Goal: Information Seeking & Learning: Learn about a topic

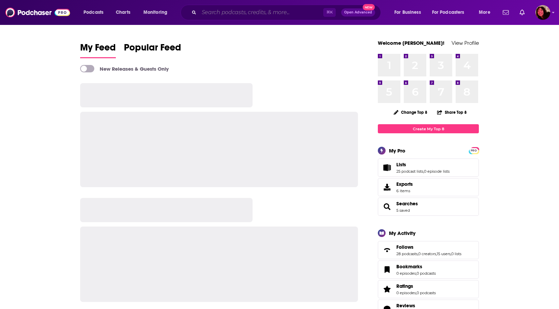
click at [214, 12] on input "Search podcasts, credits, & more..." at bounding box center [261, 12] width 124 height 11
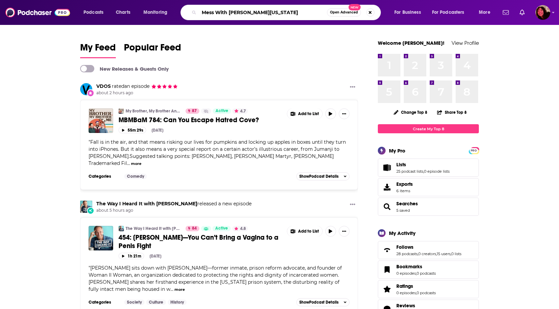
type input "Mess With [PERSON_NAME][US_STATE]"
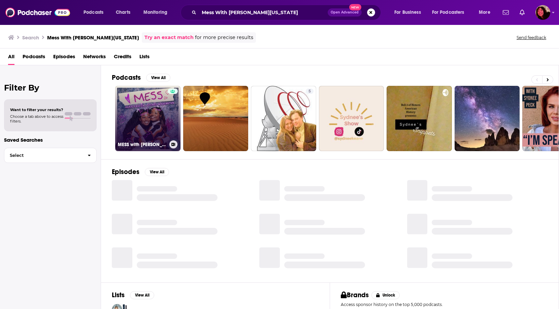
click at [167, 122] on link "MESS with [PERSON_NAME][US_STATE] & [PERSON_NAME]" at bounding box center [147, 118] width 65 height 65
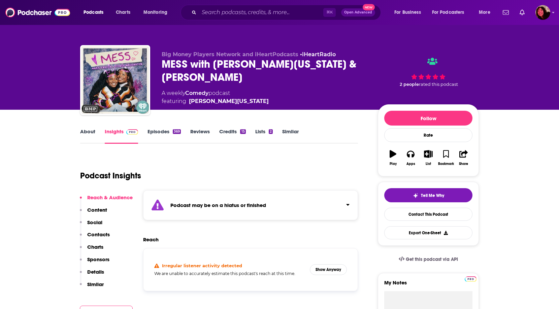
click at [158, 129] on link "Episodes 369" at bounding box center [163, 135] width 33 height 15
